Goal: Navigation & Orientation: Find specific page/section

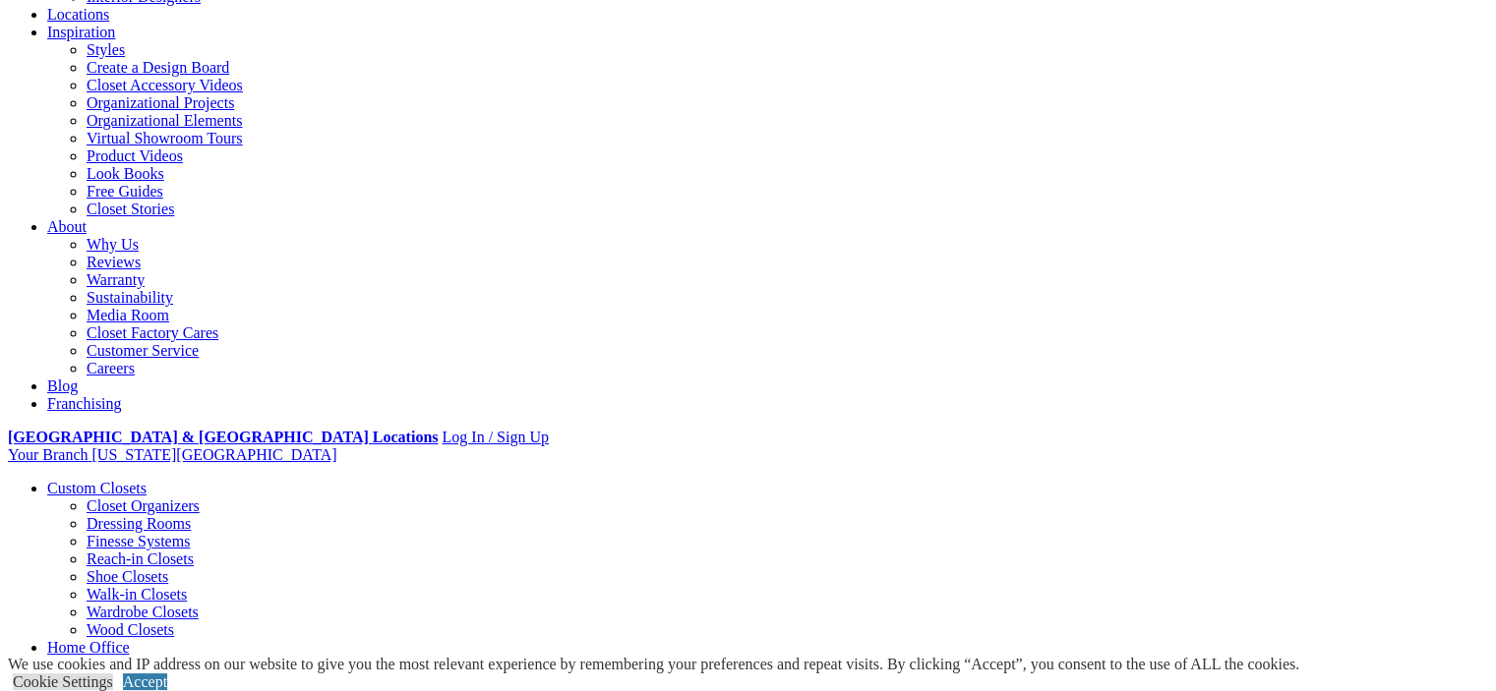
scroll to position [381, 0]
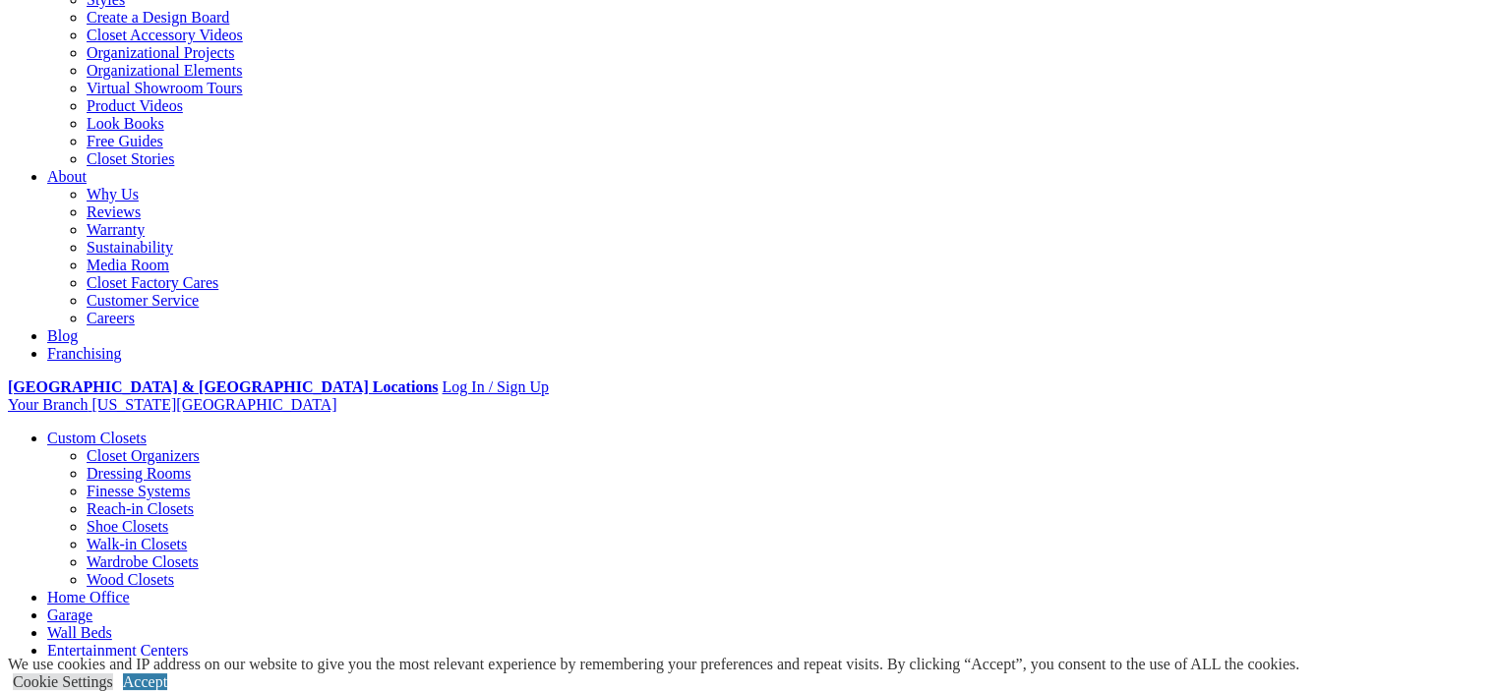
click at [126, 554] on link "Wardrobe Closets" at bounding box center [143, 562] width 112 height 17
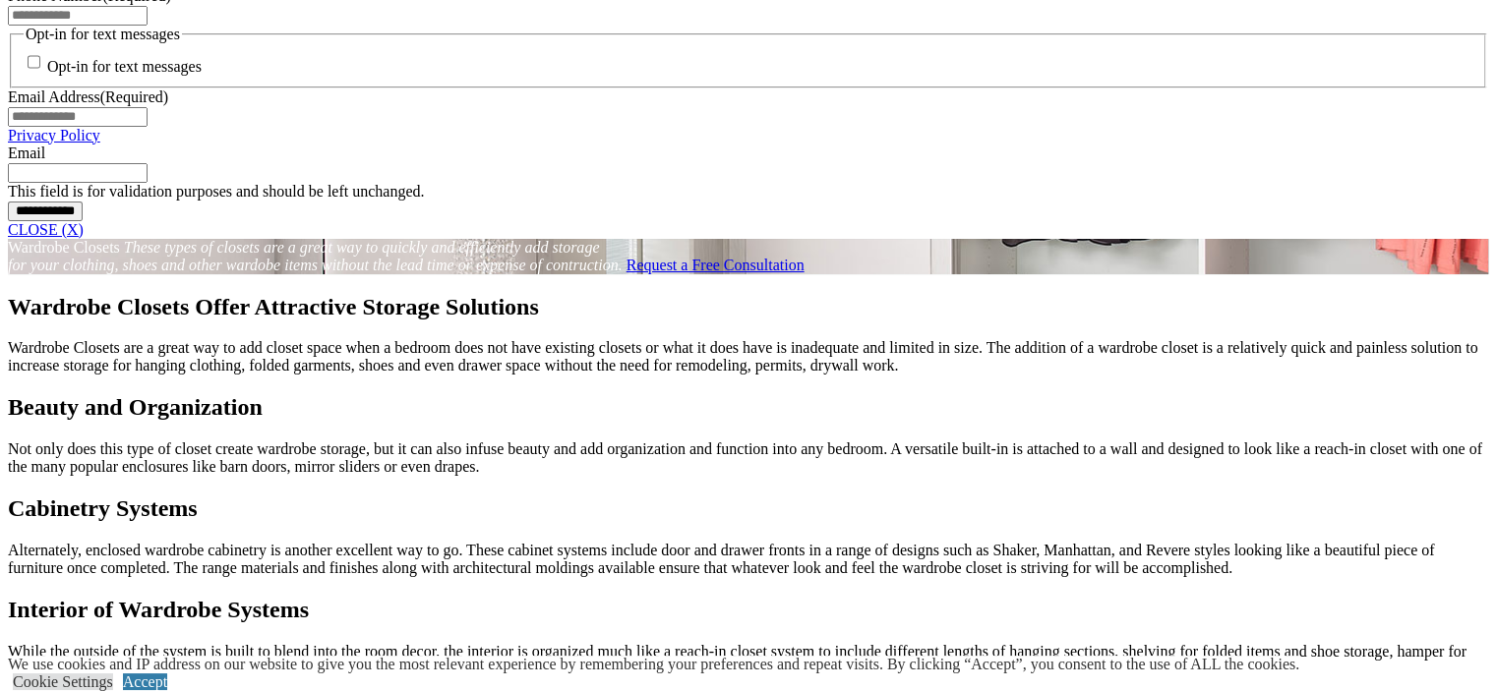
scroll to position [1595, 0]
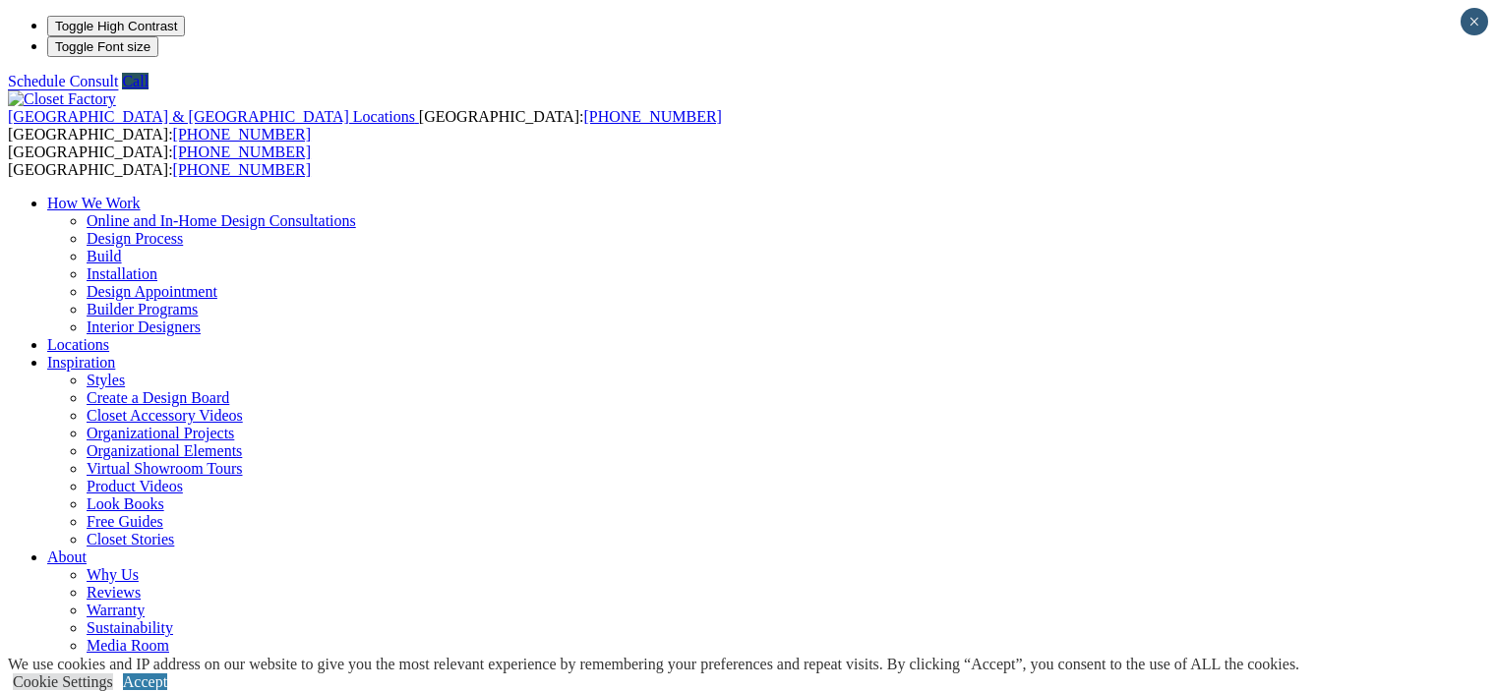
scroll to position [1116, 0]
